Goal: Download file/media

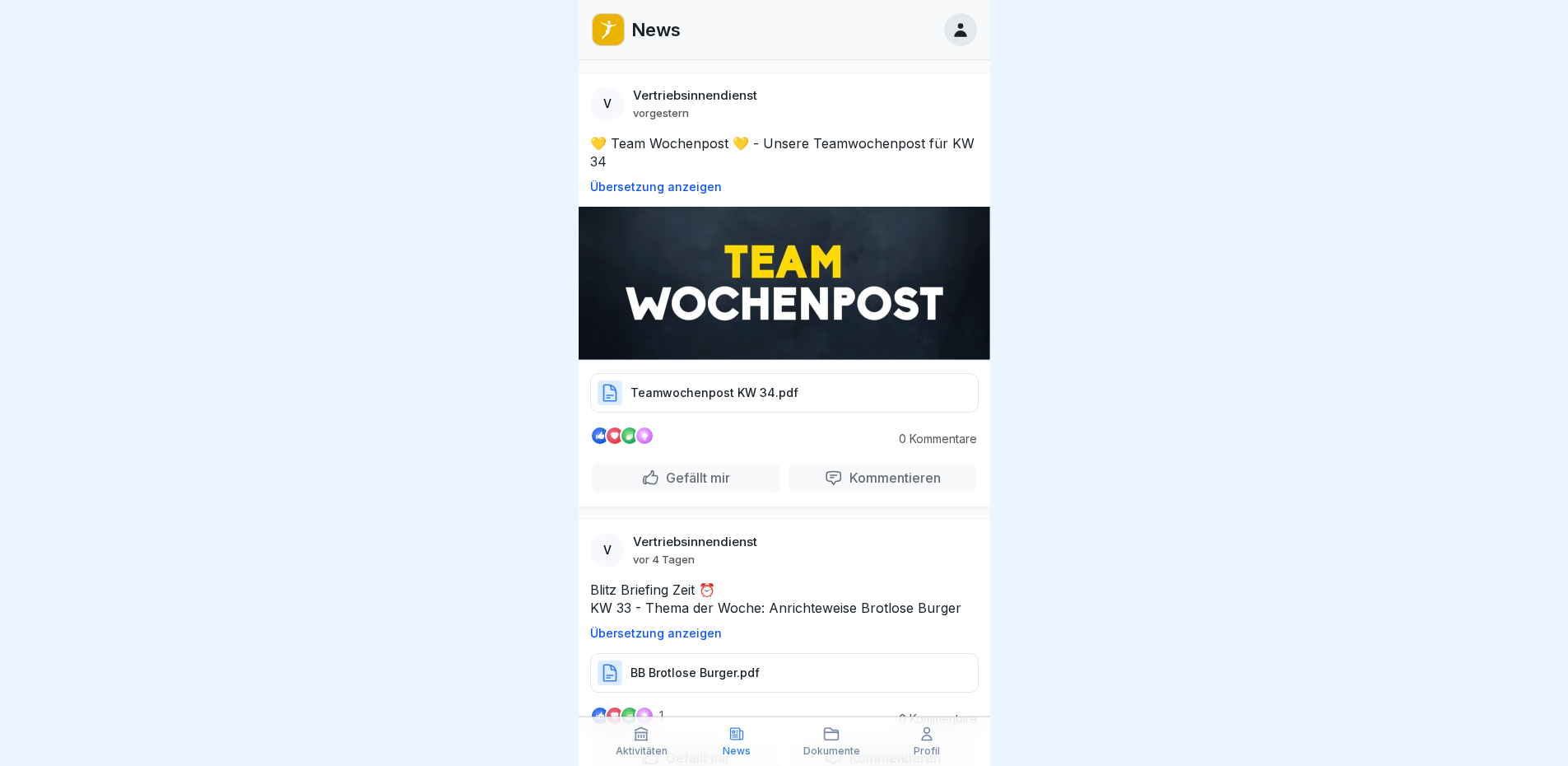
click at [658, 389] on p "Teamwochenpost KW 34.pdf" at bounding box center [714, 392] width 168 height 16
click at [726, 392] on p "Teamwochenpost KW 34.pdf" at bounding box center [714, 392] width 168 height 16
